Goal: Complete application form: Complete application form

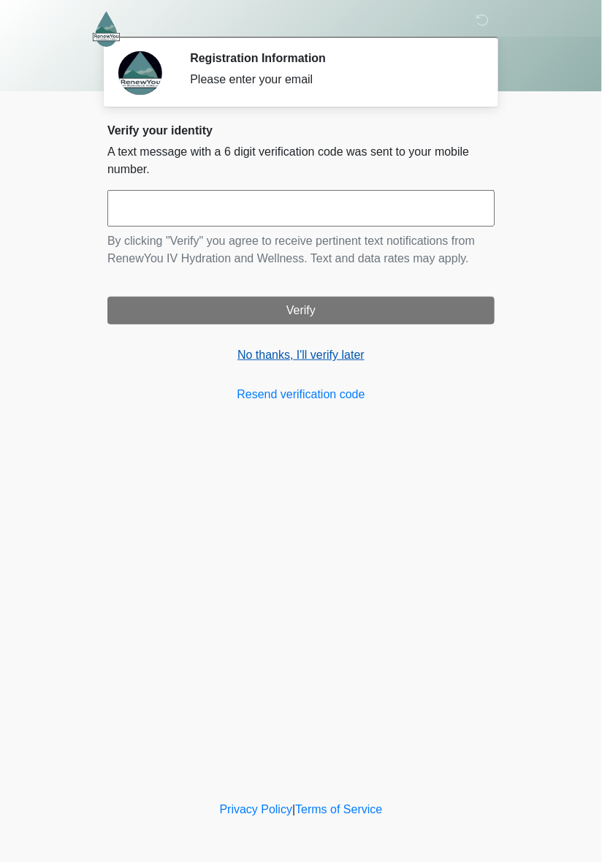
click at [318, 361] on link "No thanks, I'll verify later" at bounding box center [300, 355] width 387 height 18
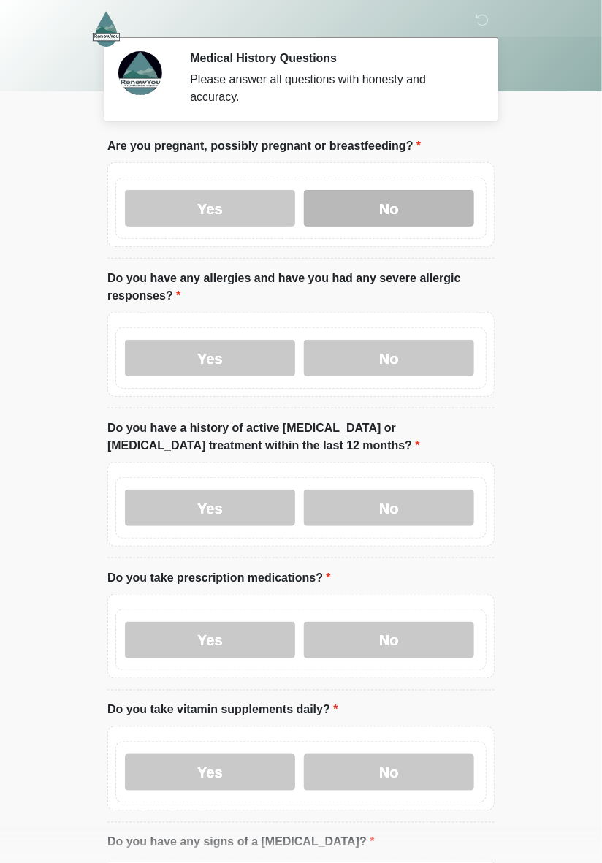
click at [417, 210] on label "No" at bounding box center [389, 208] width 170 height 37
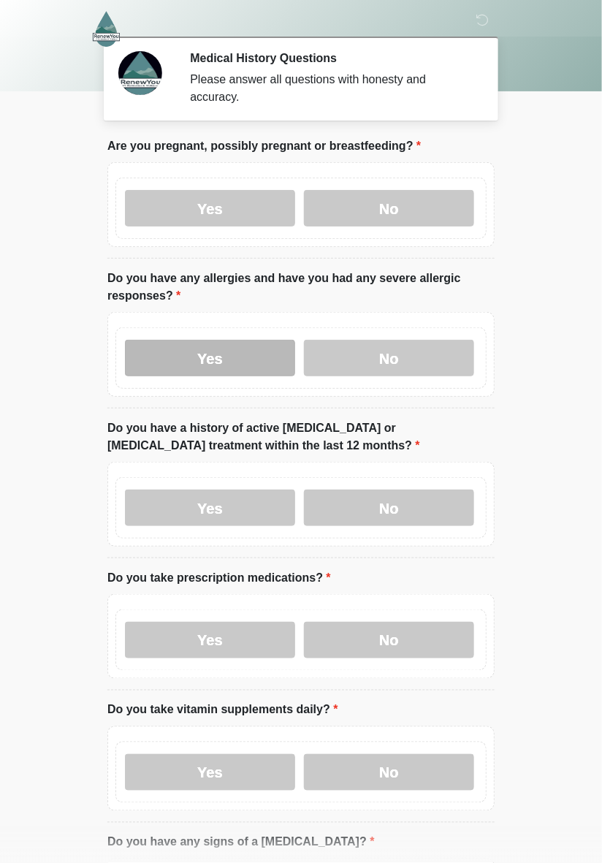
click at [221, 358] on label "Yes" at bounding box center [210, 358] width 170 height 37
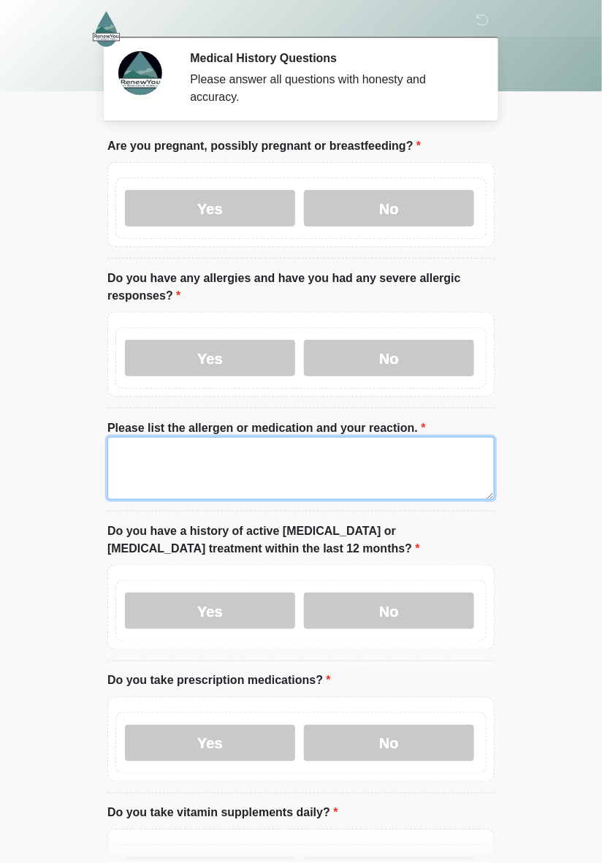
click at [159, 472] on textarea "Please list the allergen or medication and your reaction." at bounding box center [300, 468] width 387 height 63
type textarea "*"
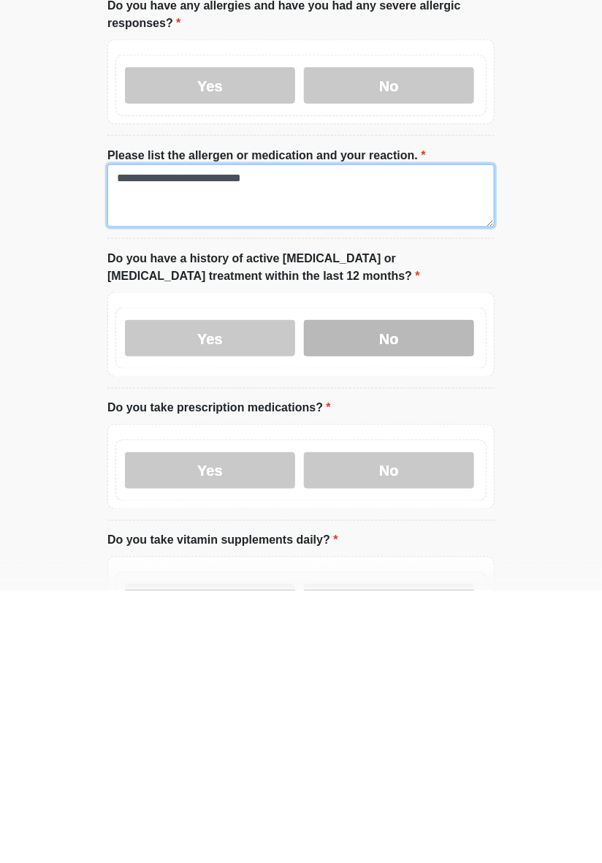
type textarea "**********"
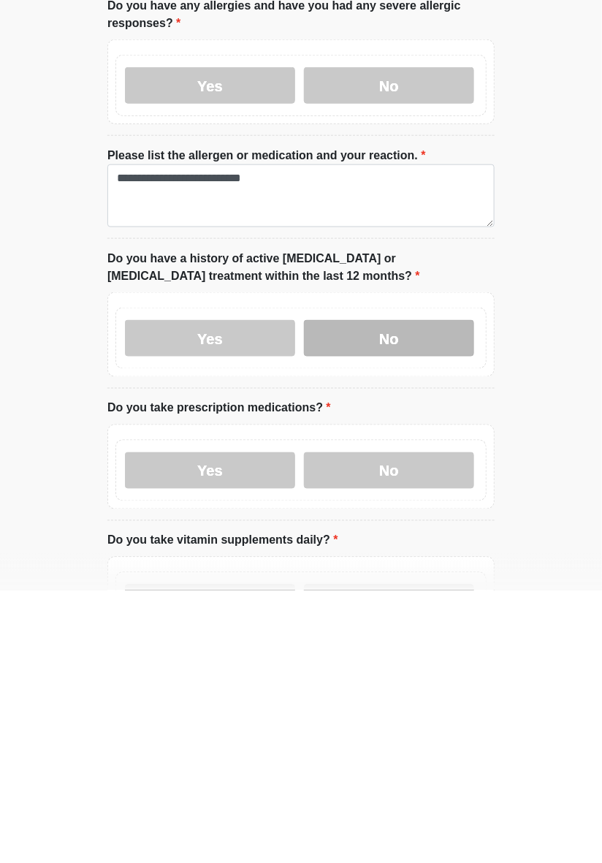
click at [402, 603] on label "No" at bounding box center [389, 610] width 170 height 37
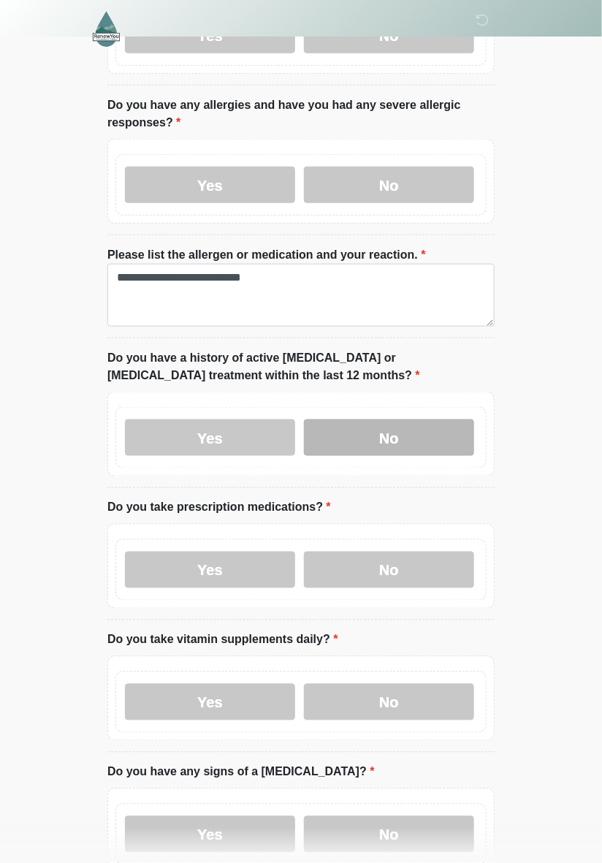
scroll to position [175, 0]
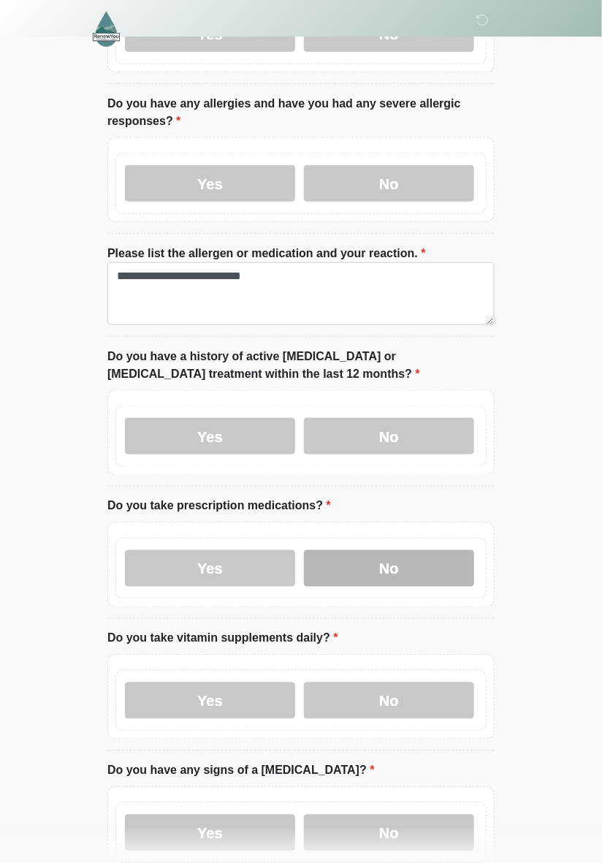
click at [414, 561] on label "No" at bounding box center [389, 568] width 170 height 37
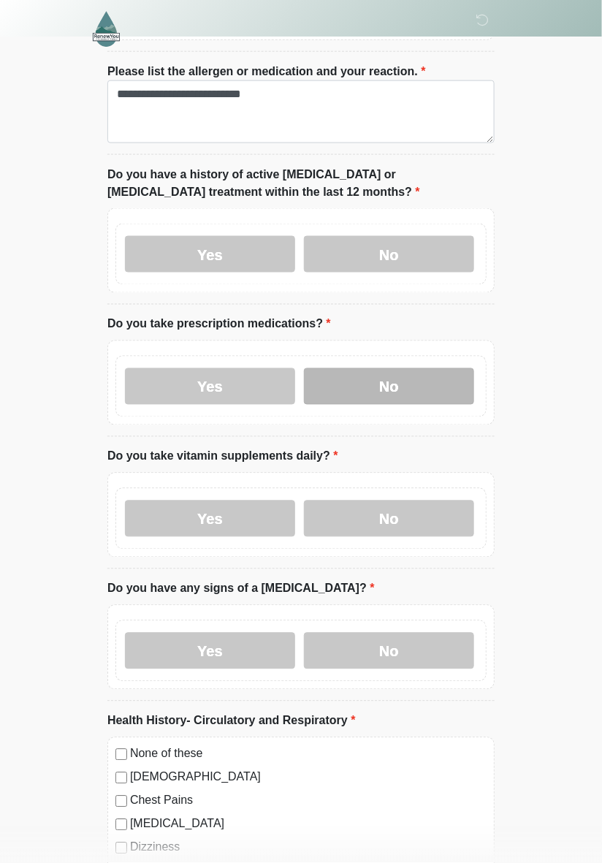
scroll to position [359, 0]
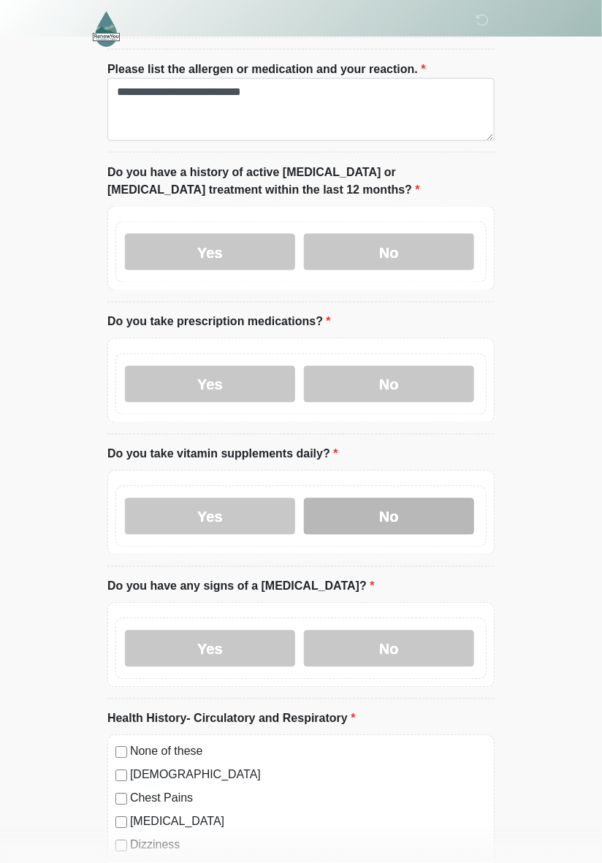
click at [431, 508] on label "No" at bounding box center [389, 516] width 170 height 37
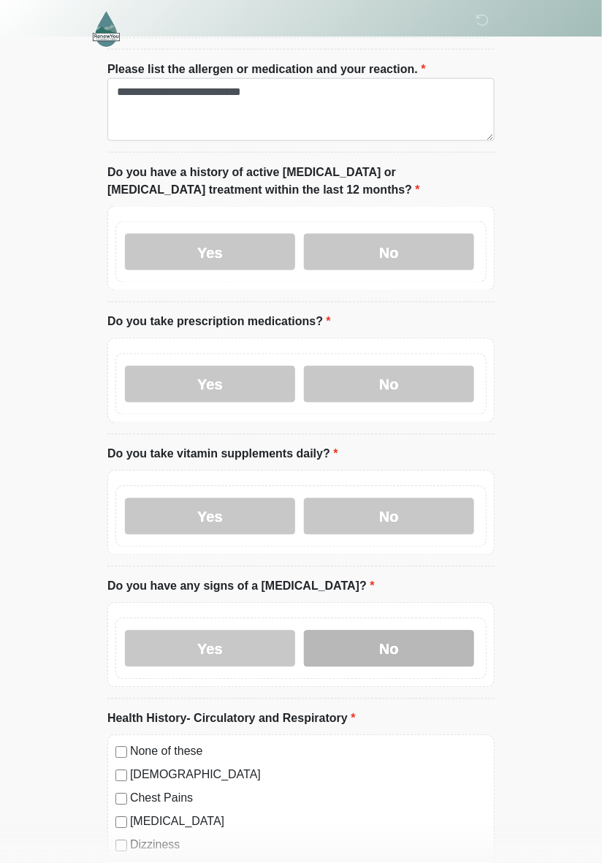
click at [436, 644] on label "No" at bounding box center [389, 648] width 170 height 37
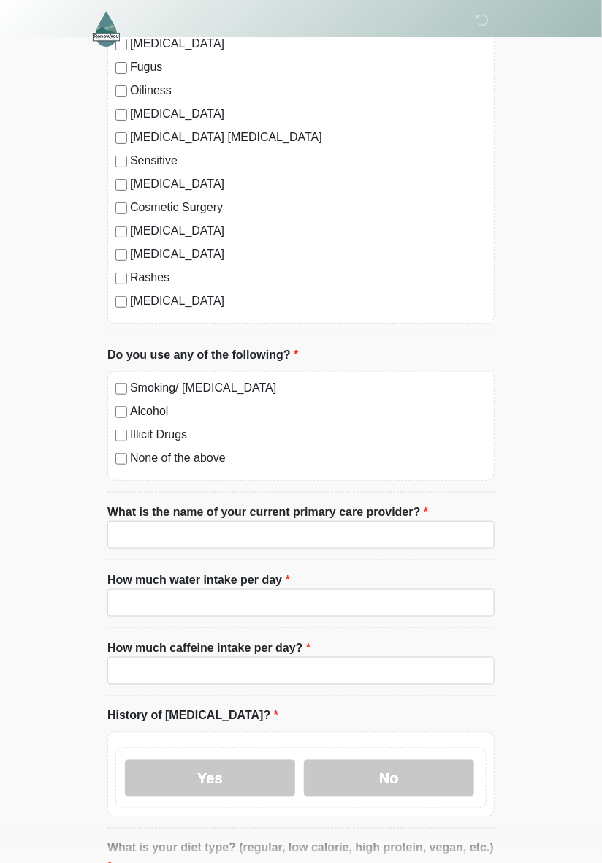
scroll to position [3819, 0]
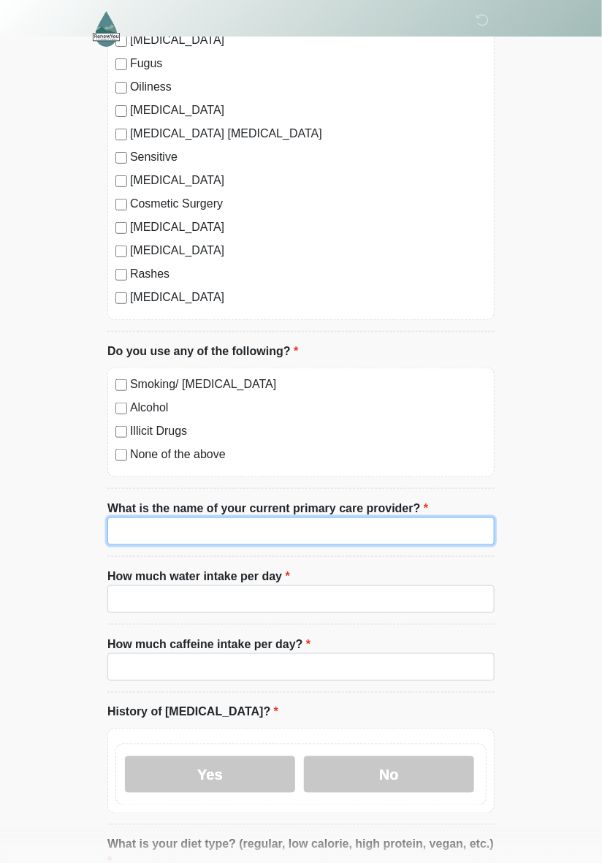
click at [408, 525] on input "What is the name of your current primary care provider?" at bounding box center [300, 531] width 387 height 28
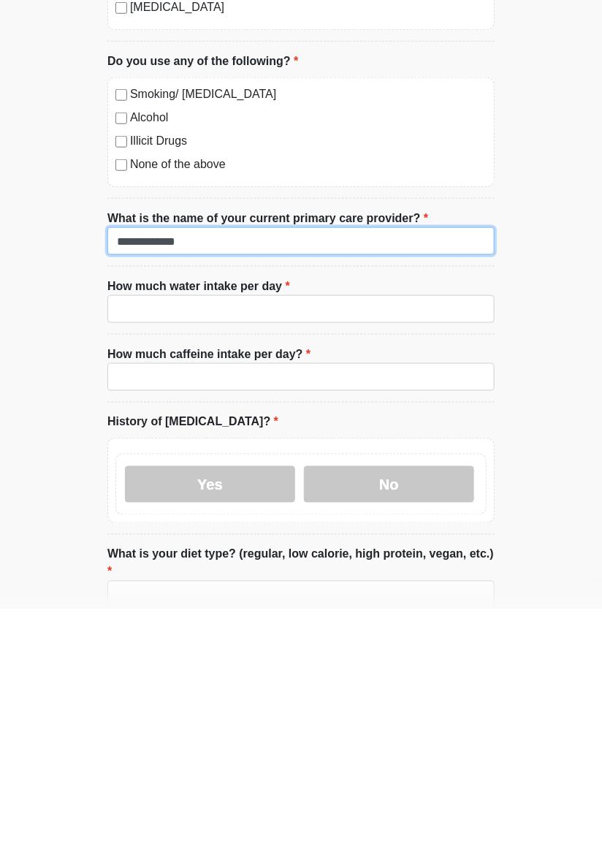
scroll to position [3855, 0]
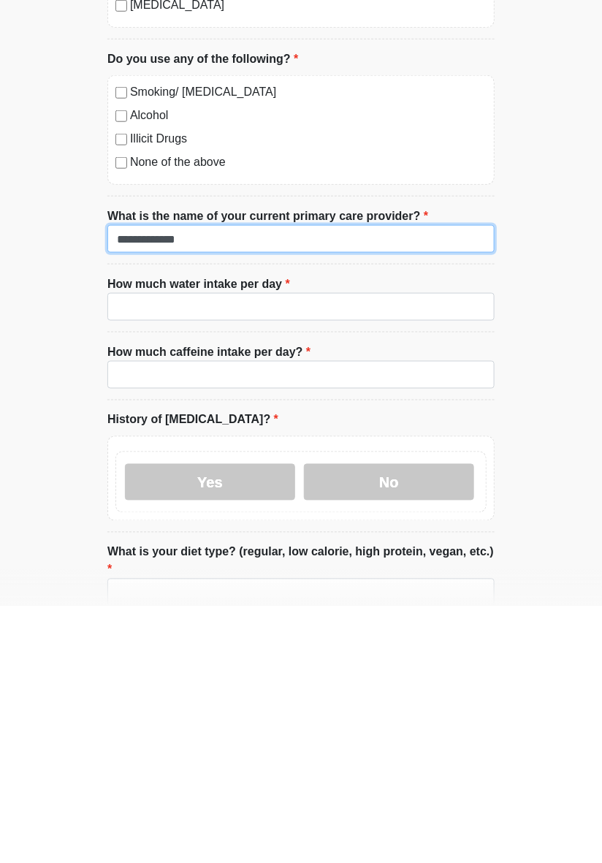
type input "**********"
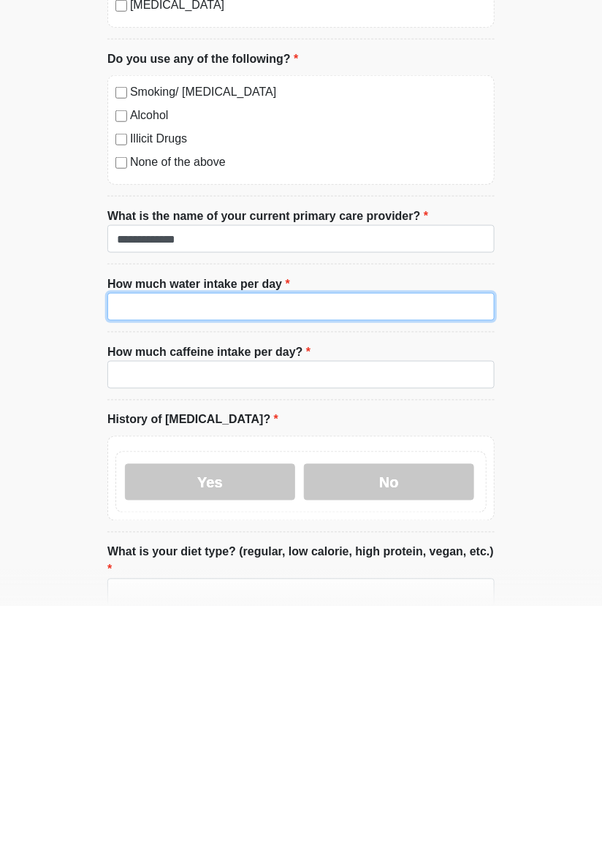
click at [380, 562] on input "How much water intake per day" at bounding box center [300, 563] width 387 height 28
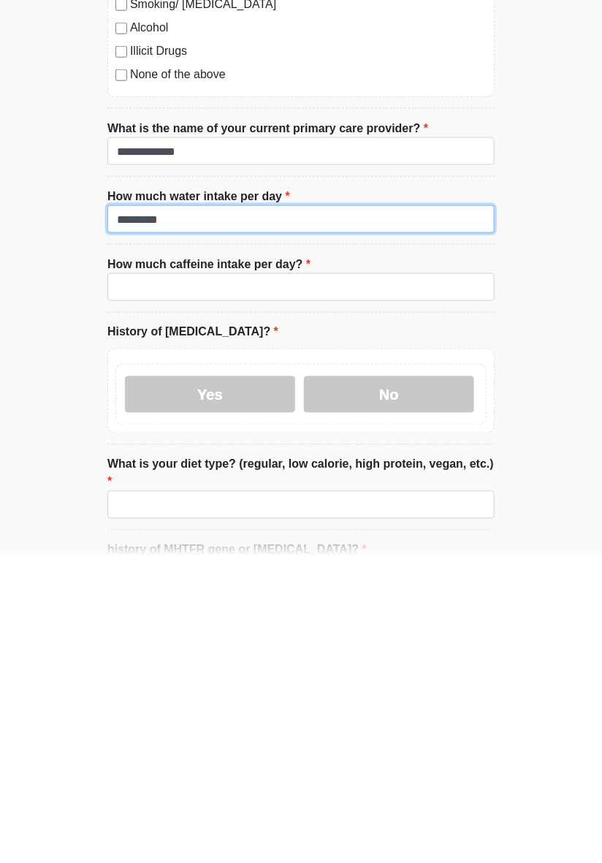
scroll to position [3898, 0]
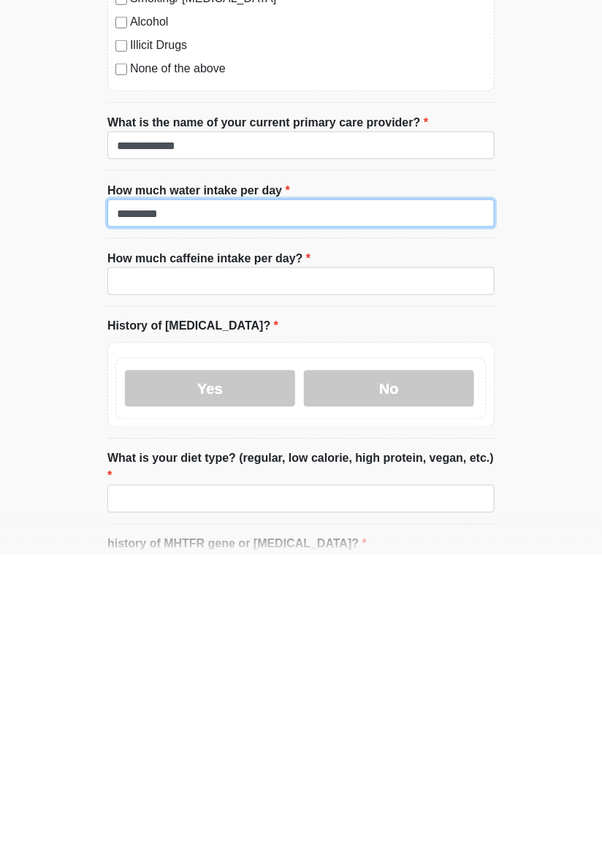
type input "*********"
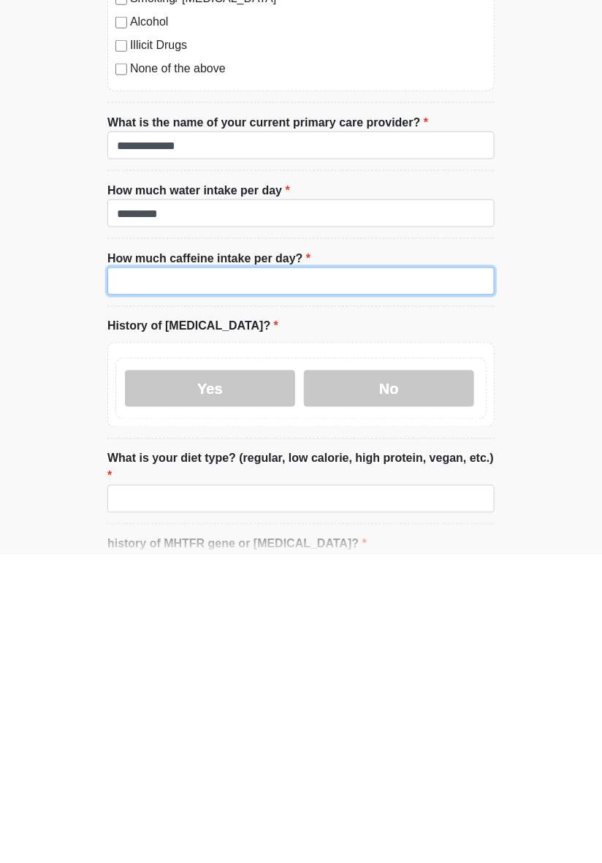
click at [421, 583] on input "How much caffeine intake per day?" at bounding box center [300, 589] width 387 height 28
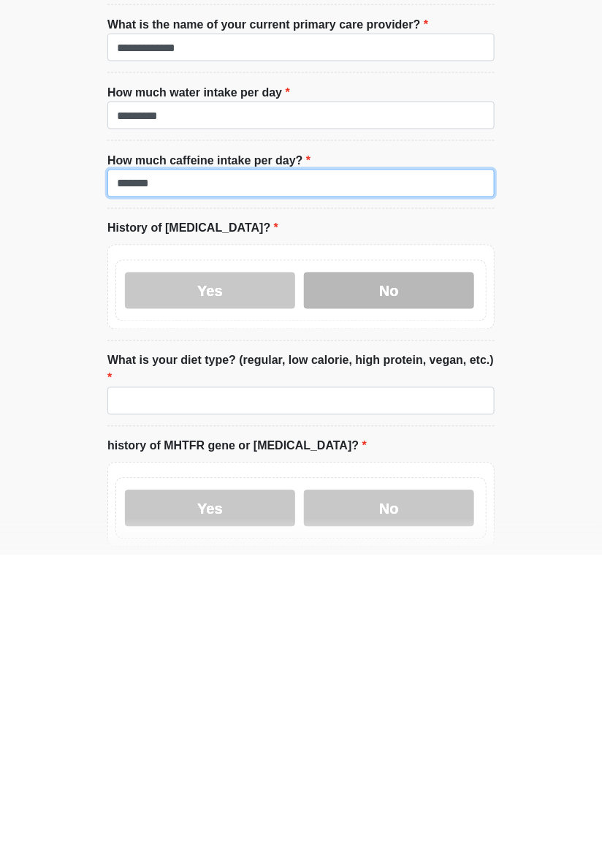
type input "******"
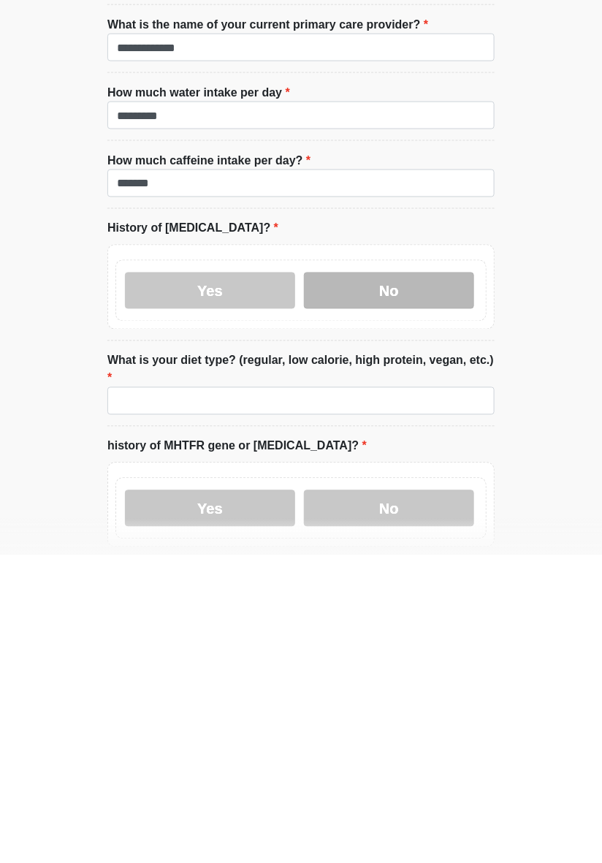
click at [420, 590] on label "No" at bounding box center [389, 598] width 170 height 37
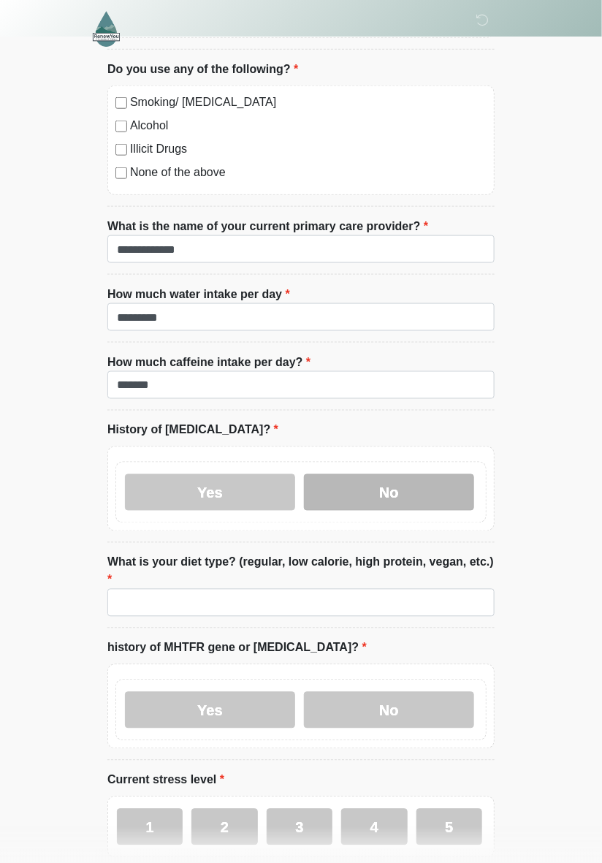
scroll to position [4151, 0]
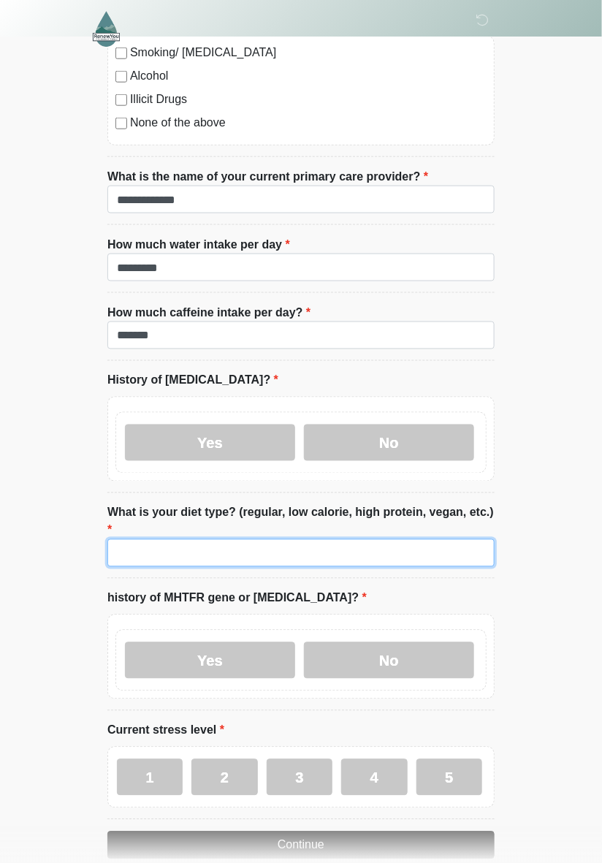
click at [336, 539] on input "What is your diet type? (regular, low calorie, high protein, vegan, etc.)" at bounding box center [300, 553] width 387 height 28
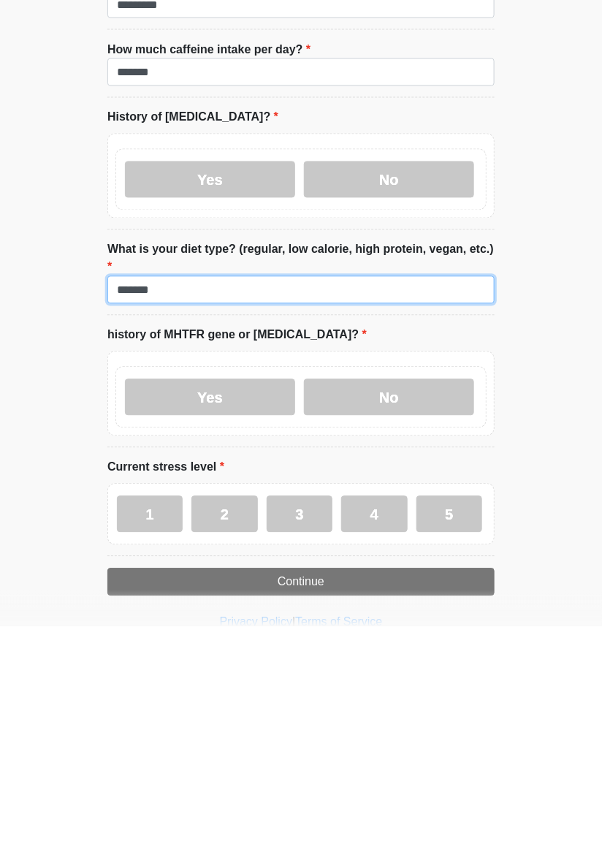
scroll to position [4178, 0]
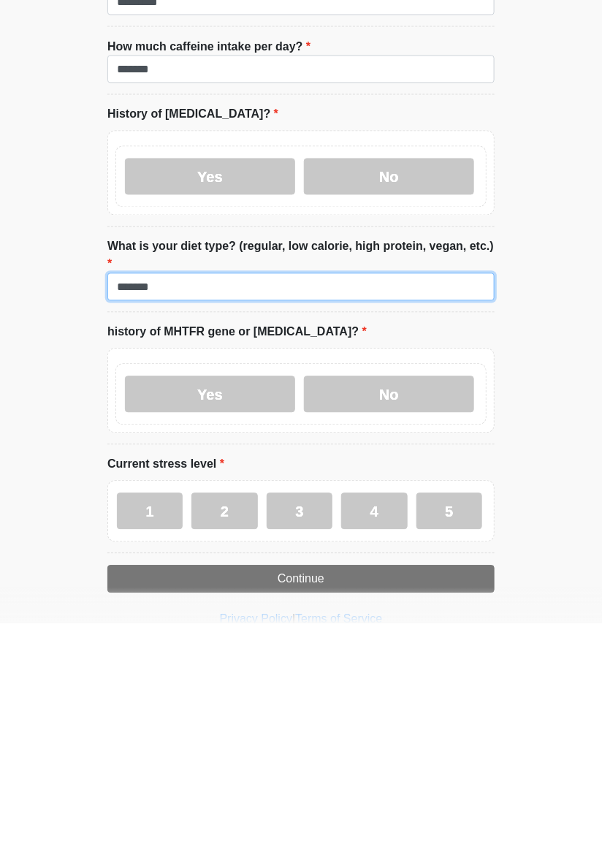
type input "*******"
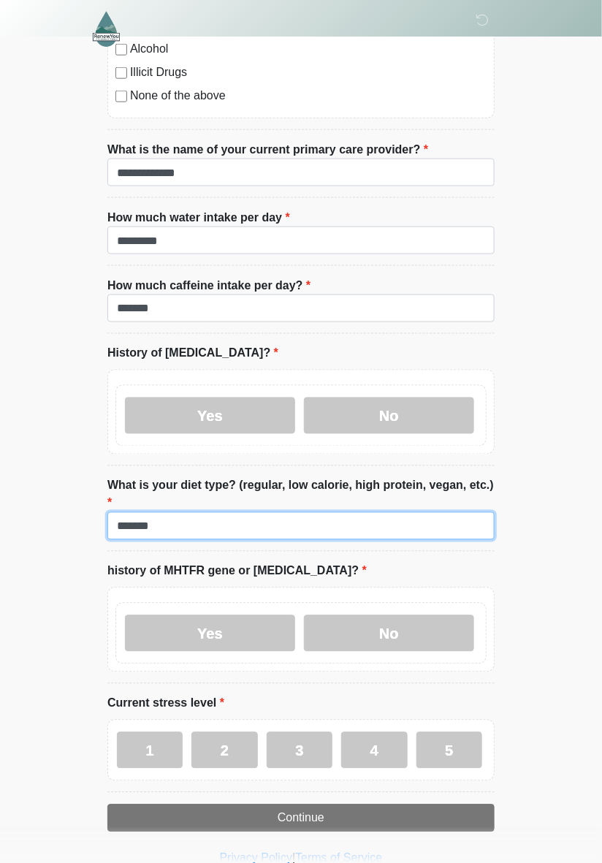
scroll to position [4198, 0]
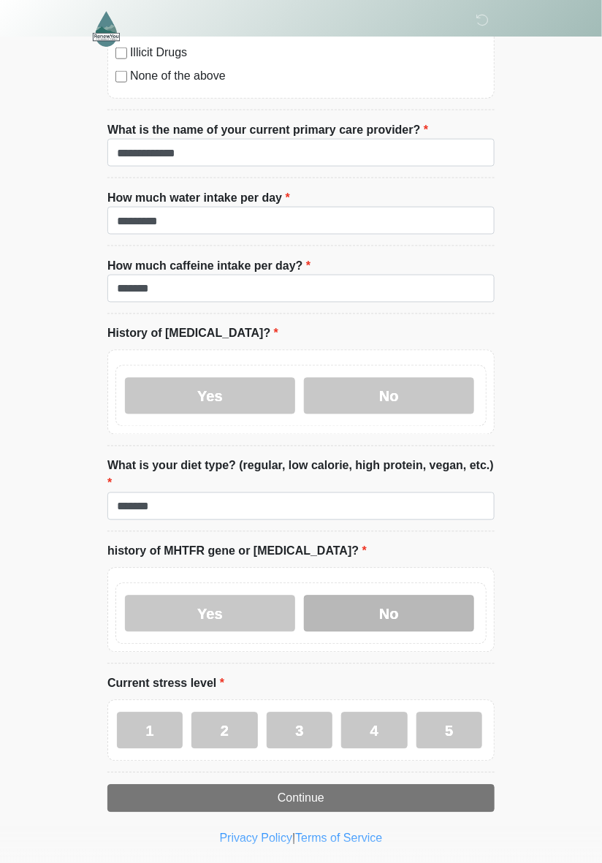
click at [433, 595] on label "No" at bounding box center [389, 613] width 170 height 37
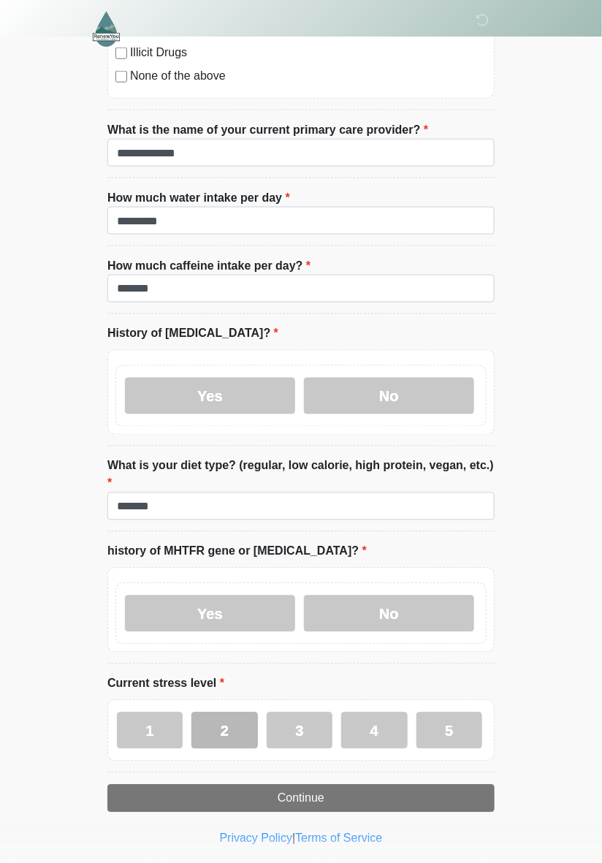
click at [226, 712] on label "2" at bounding box center [224, 730] width 66 height 37
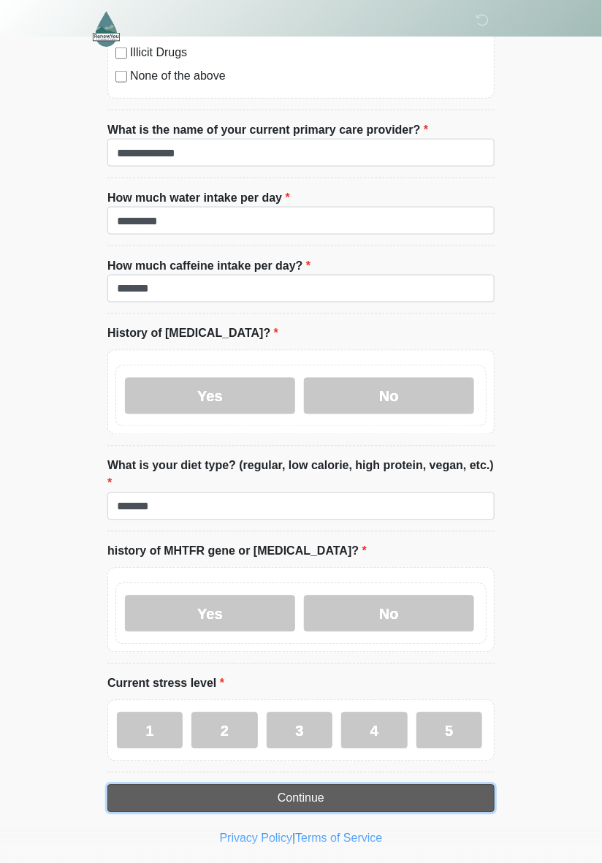
click at [395, 785] on button "Continue" at bounding box center [300, 799] width 387 height 28
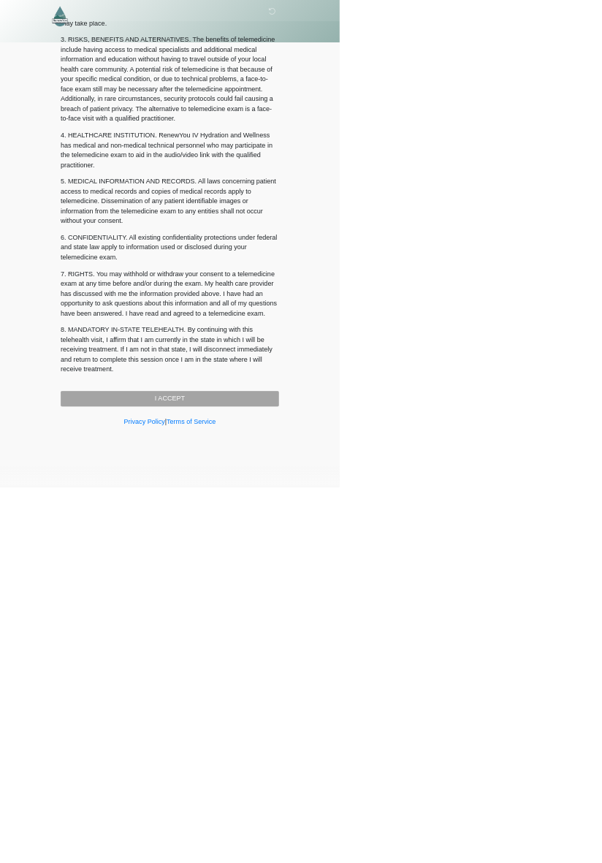
scroll to position [0, 0]
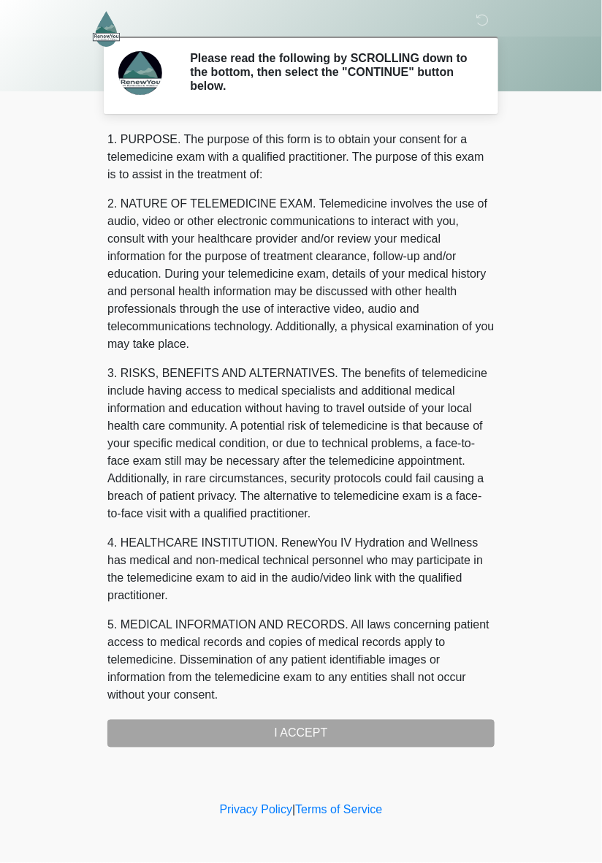
click at [441, 720] on div "1. PURPOSE. The purpose of this form is to obtain your consent for a telemedici…" at bounding box center [300, 439] width 387 height 617
click at [325, 730] on div "1. PURPOSE. The purpose of this form is to obtain your consent for a telemedici…" at bounding box center [300, 439] width 387 height 617
click at [302, 728] on div "1. PURPOSE. The purpose of this form is to obtain your consent for a telemedici…" at bounding box center [300, 439] width 387 height 617
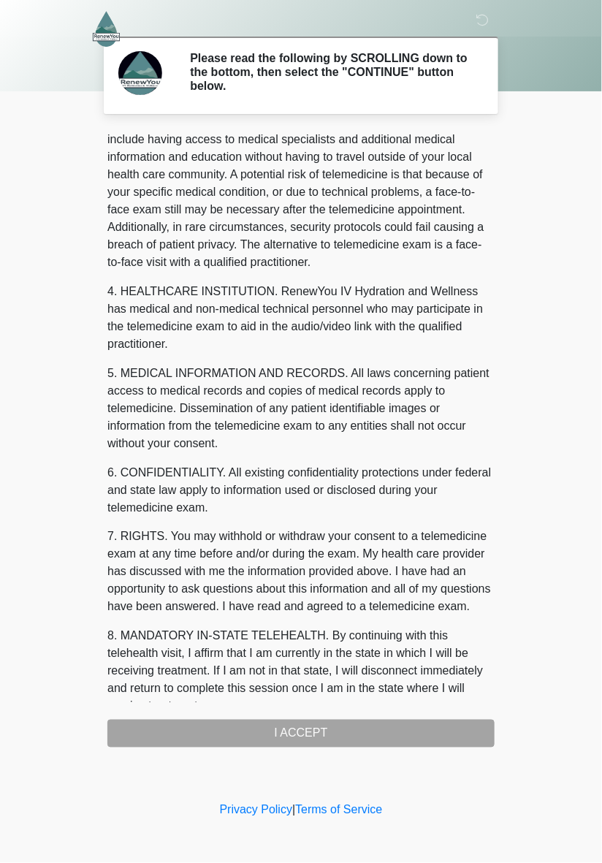
scroll to position [293, 0]
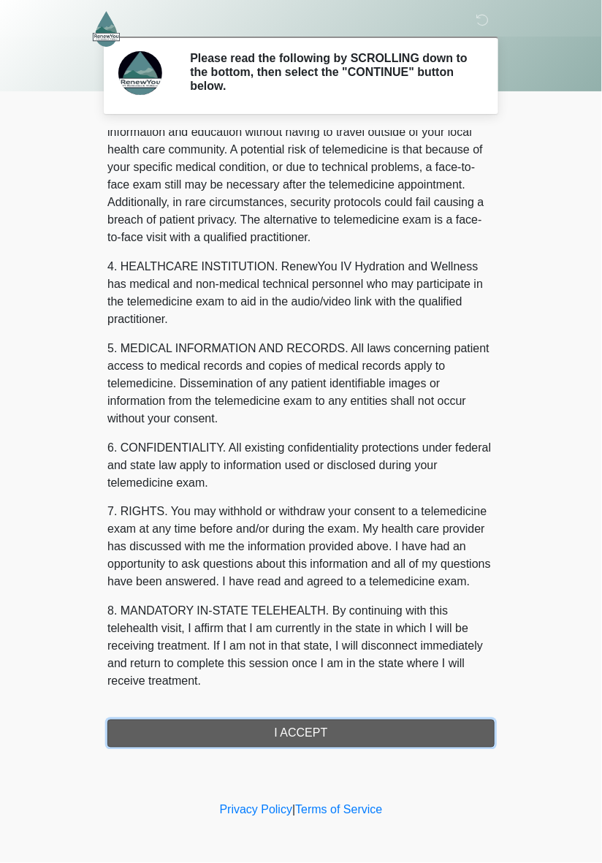
click at [343, 720] on button "I ACCEPT" at bounding box center [300, 734] width 387 height 28
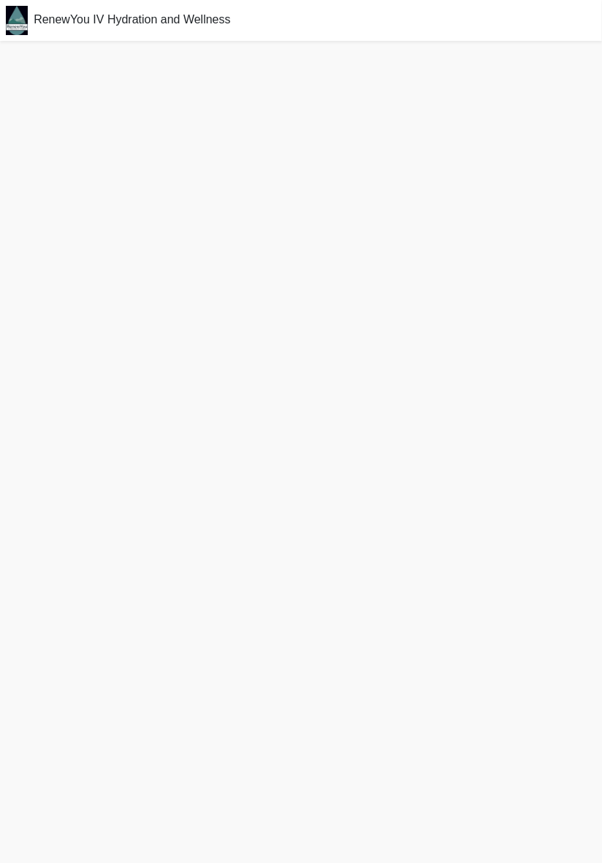
scroll to position [5, 0]
